Goal: Task Accomplishment & Management: Use online tool/utility

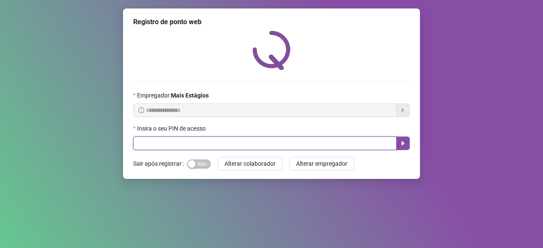
click at [256, 140] on input "text" at bounding box center [264, 143] width 263 height 14
type input "*****"
click at [398, 147] on button "button" at bounding box center [403, 143] width 14 height 14
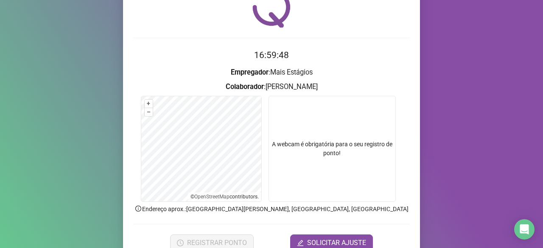
scroll to position [82, 0]
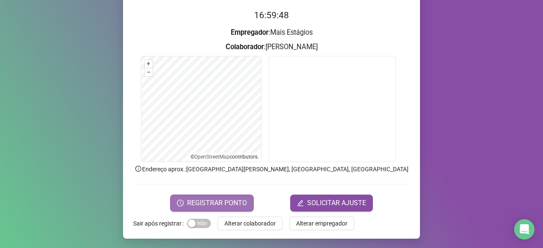
click at [222, 205] on span "REGISTRAR PONTO" at bounding box center [217, 203] width 60 height 10
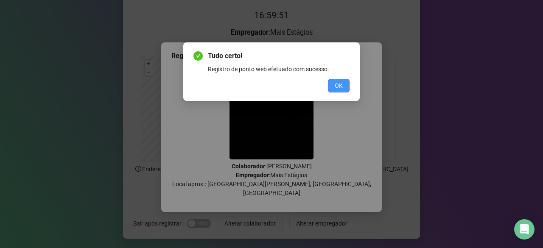
click at [336, 87] on span "OK" at bounding box center [338, 85] width 8 height 9
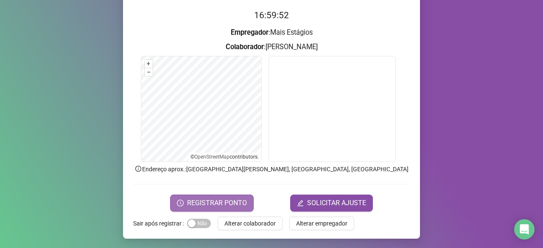
click at [235, 204] on span "REGISTRAR PONTO" at bounding box center [217, 203] width 60 height 10
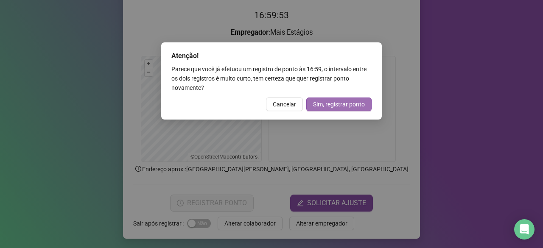
click at [326, 103] on span "Sim, registrar ponto" at bounding box center [339, 104] width 52 height 9
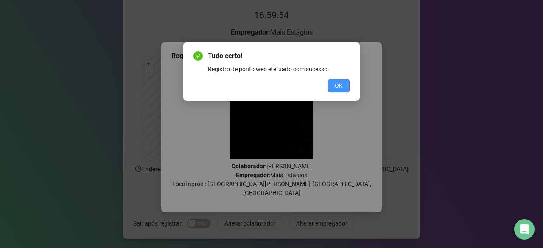
click at [331, 88] on button "OK" at bounding box center [339, 86] width 22 height 14
